Goal: Task Accomplishment & Management: Manage account settings

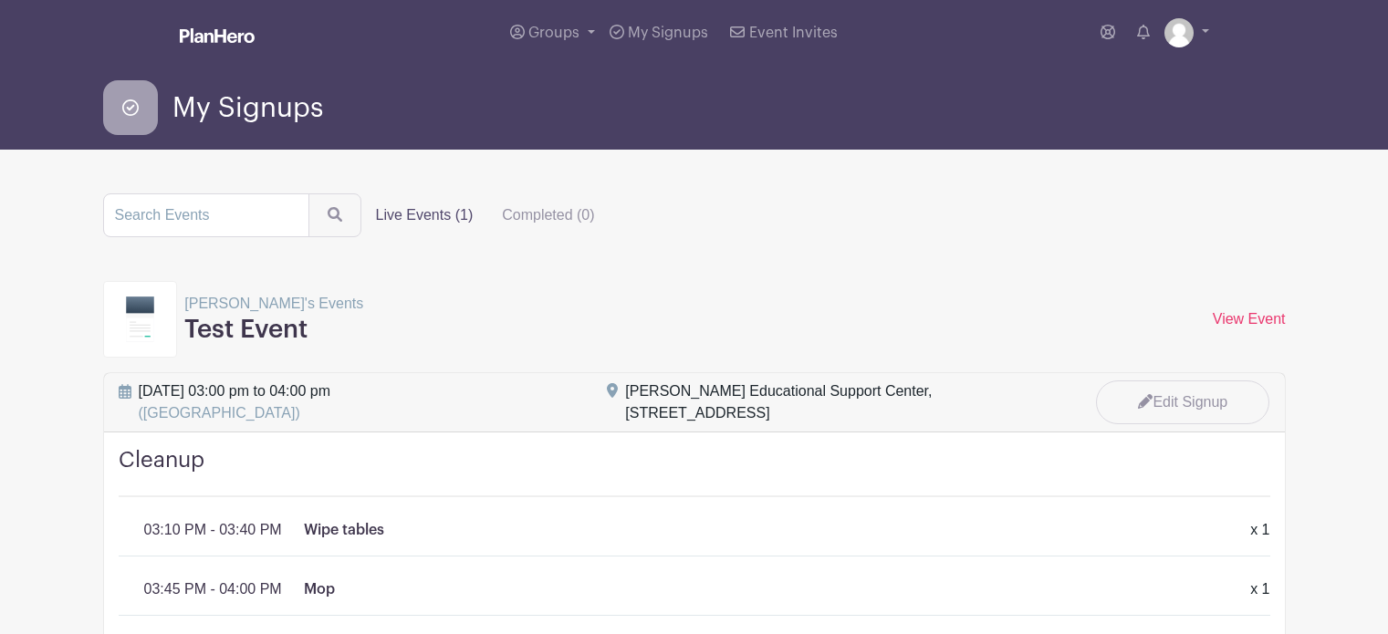
scroll to position [124, 0]
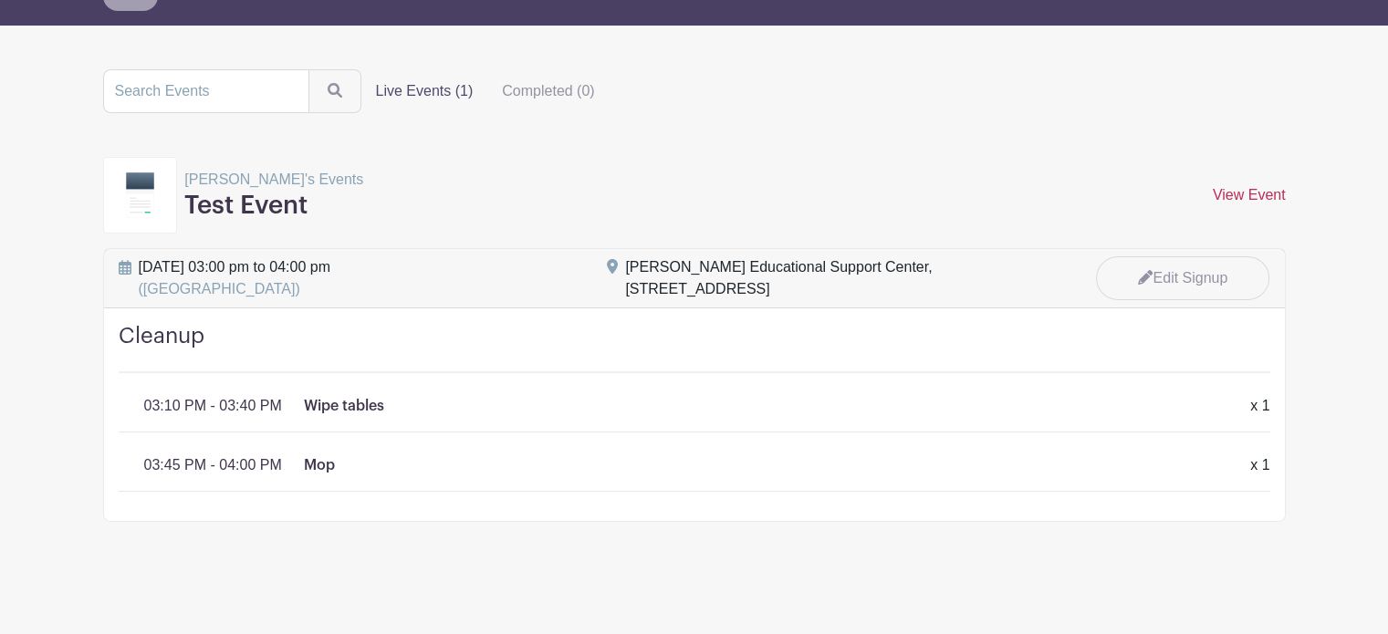
click at [1254, 196] on link "View Event" at bounding box center [1249, 195] width 73 height 16
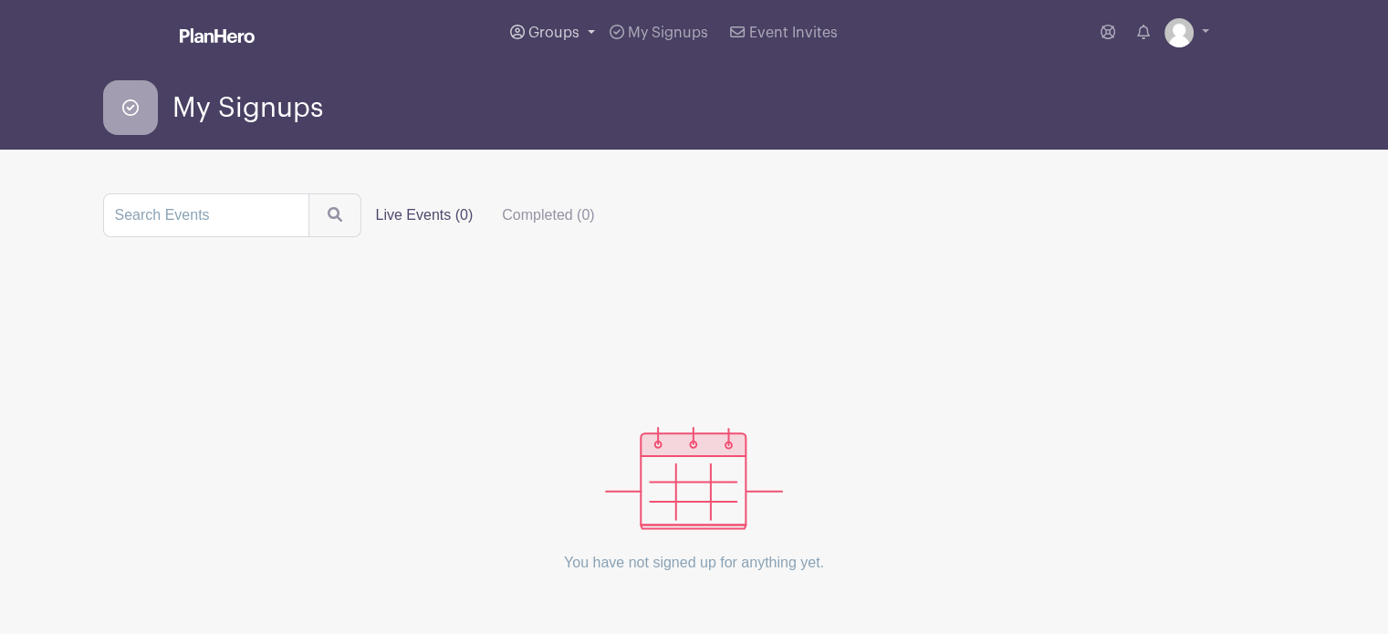
click at [558, 27] on span "Groups" at bounding box center [553, 33] width 51 height 15
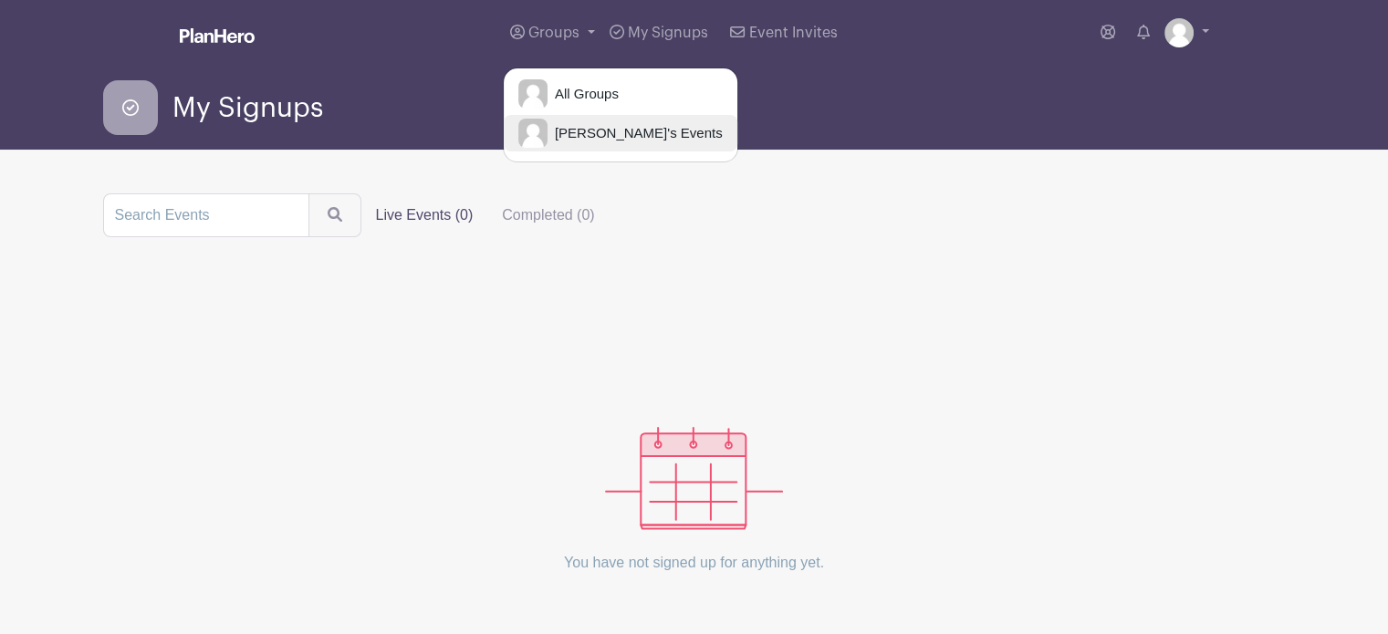
click at [568, 132] on span "[PERSON_NAME]'s Events" at bounding box center [634, 133] width 175 height 21
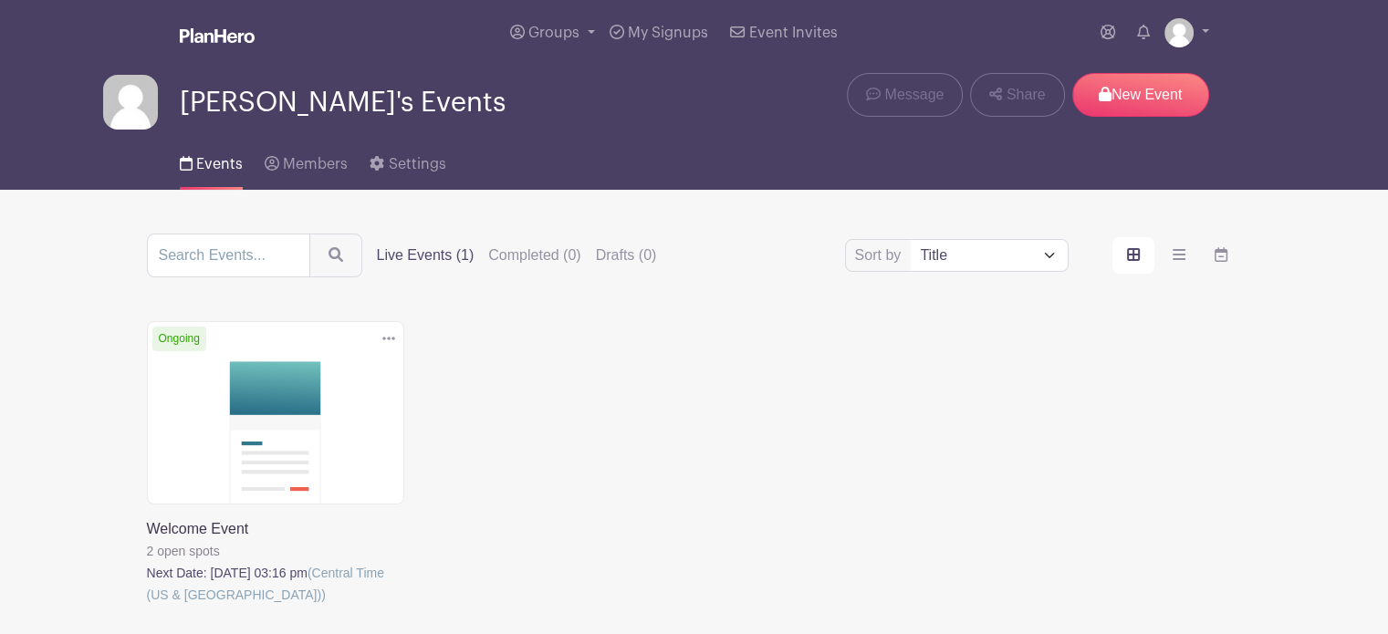
click at [387, 336] on icon at bounding box center [388, 338] width 13 height 15
click at [325, 404] on link "Delete" at bounding box center [329, 408] width 144 height 29
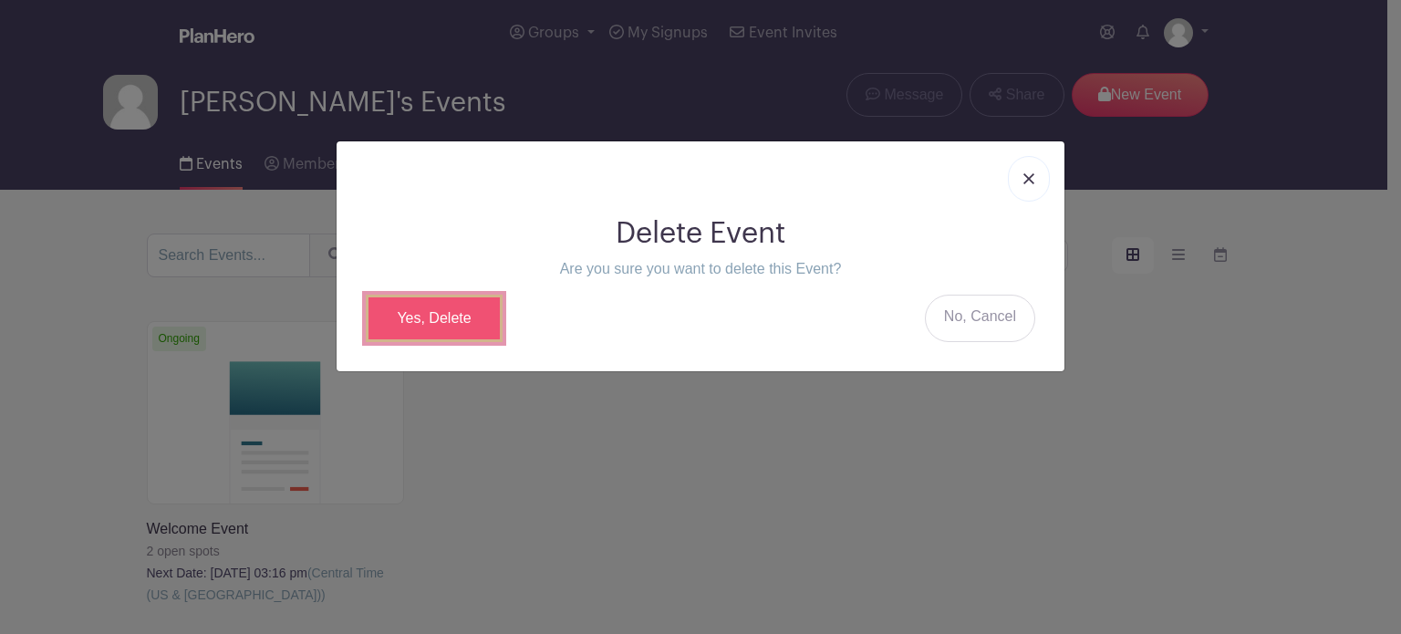
click at [468, 316] on link "Yes, Delete" at bounding box center [434, 318] width 137 height 47
